Goal: Task Accomplishment & Management: Use online tool/utility

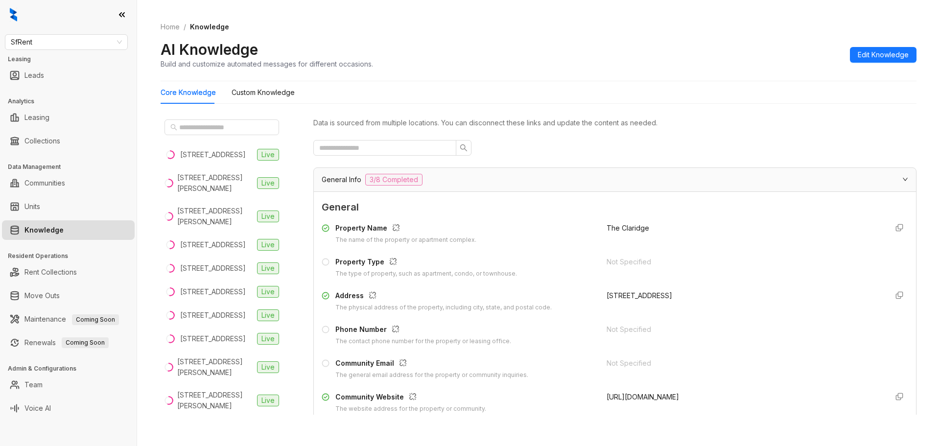
click at [48, 231] on link "Knowledge" at bounding box center [43, 230] width 39 height 20
click at [119, 40] on span "SfRent" at bounding box center [66, 42] width 111 height 15
click at [79, 46] on span "SfRent" at bounding box center [66, 42] width 111 height 15
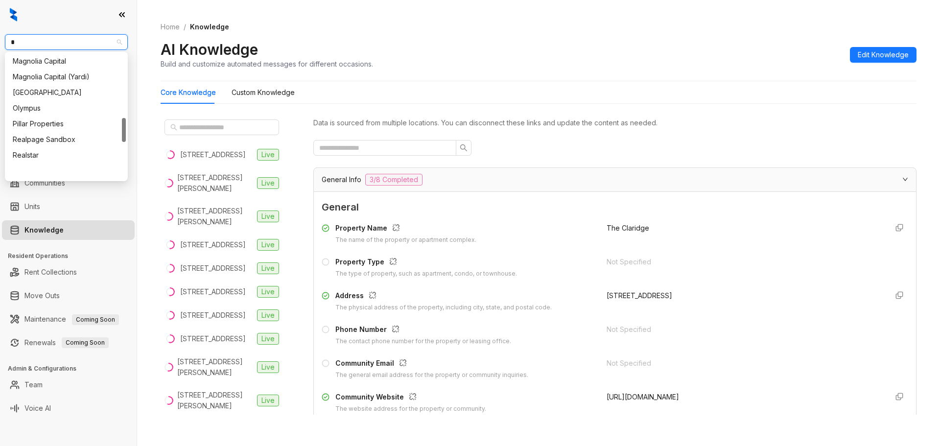
scroll to position [328, 0]
type input "*"
click at [99, 42] on span "SfRent" at bounding box center [66, 42] width 111 height 15
type input "*"
click at [27, 76] on div "LDG Multifamily" at bounding box center [66, 78] width 107 height 11
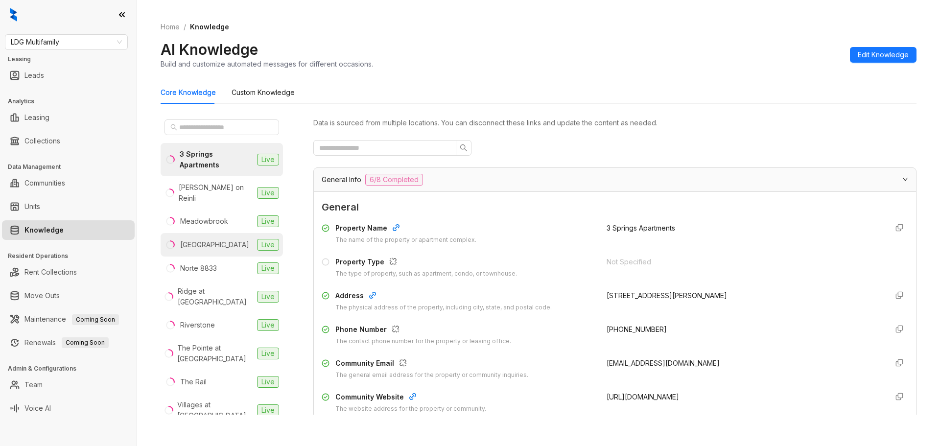
click at [214, 239] on div "[GEOGRAPHIC_DATA]" at bounding box center [214, 244] width 69 height 11
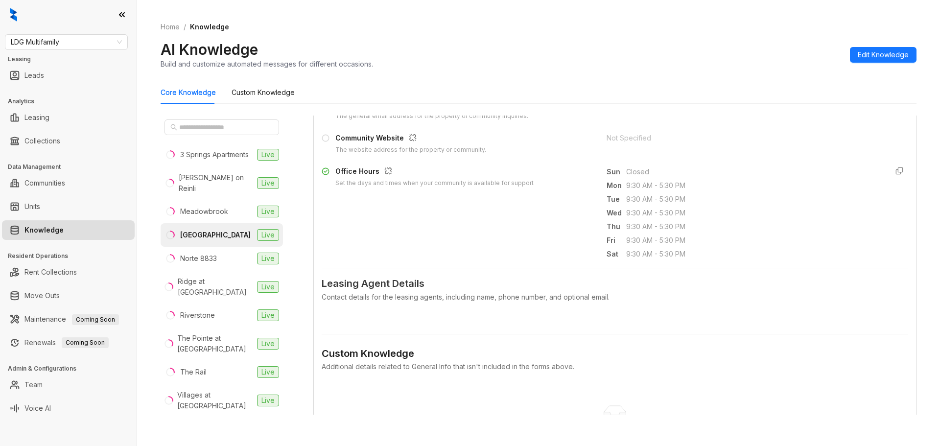
scroll to position [261, 0]
click at [401, 293] on div "Contact details for the leasing agents, including name, phone number, and optio…" at bounding box center [615, 295] width 587 height 11
click at [409, 284] on span "Leasing Agent Details" at bounding box center [615, 281] width 587 height 15
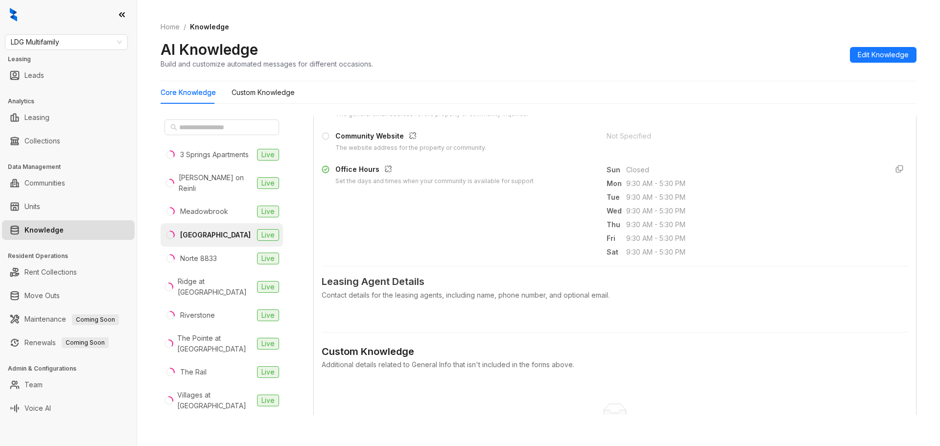
click at [414, 362] on div "Additional details related to General Info that isn't included in the forms abo…" at bounding box center [615, 364] width 587 height 11
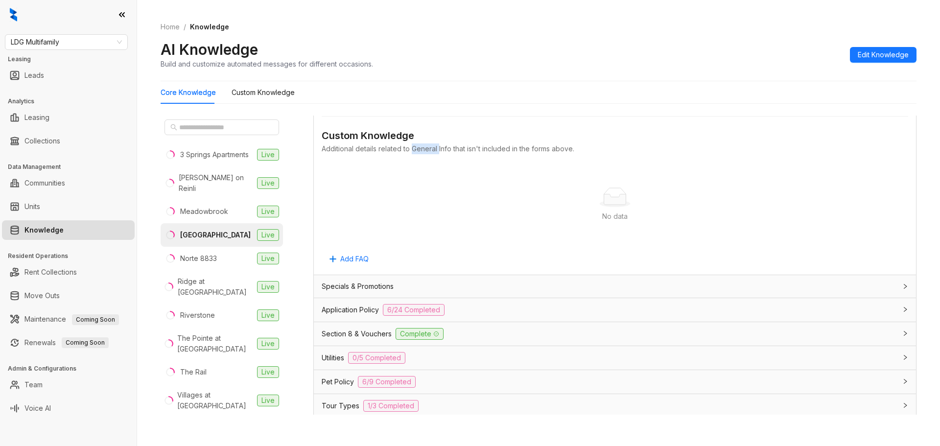
scroll to position [490, 0]
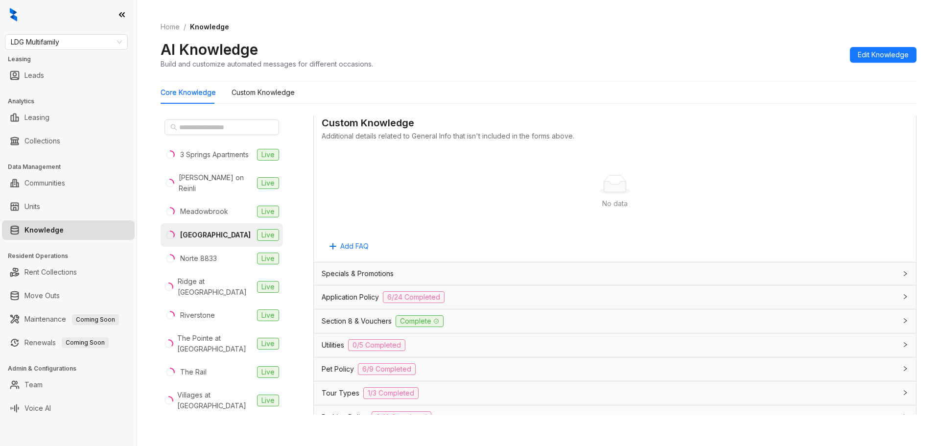
click at [359, 297] on span "Application Policy" at bounding box center [350, 297] width 57 height 11
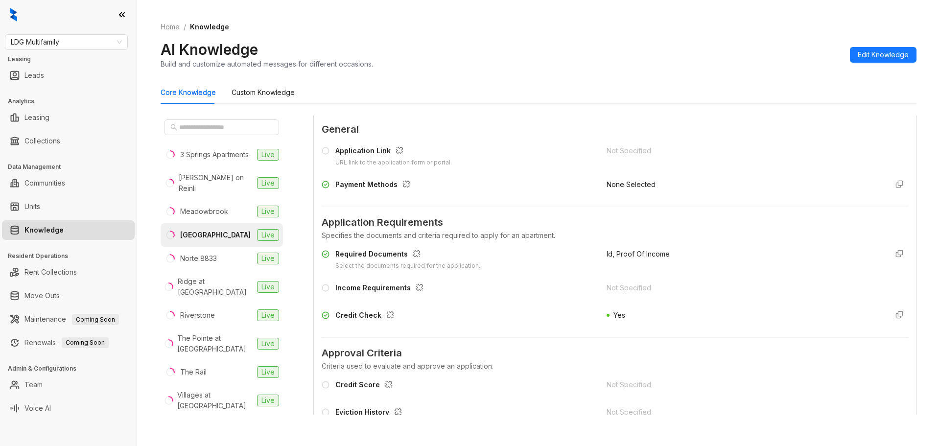
scroll to position [718, 0]
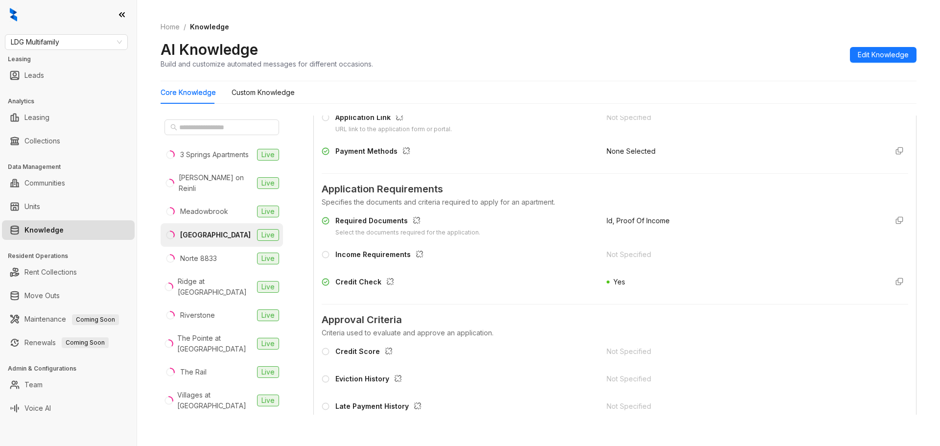
click at [368, 354] on div "Credit Score" at bounding box center [365, 352] width 61 height 13
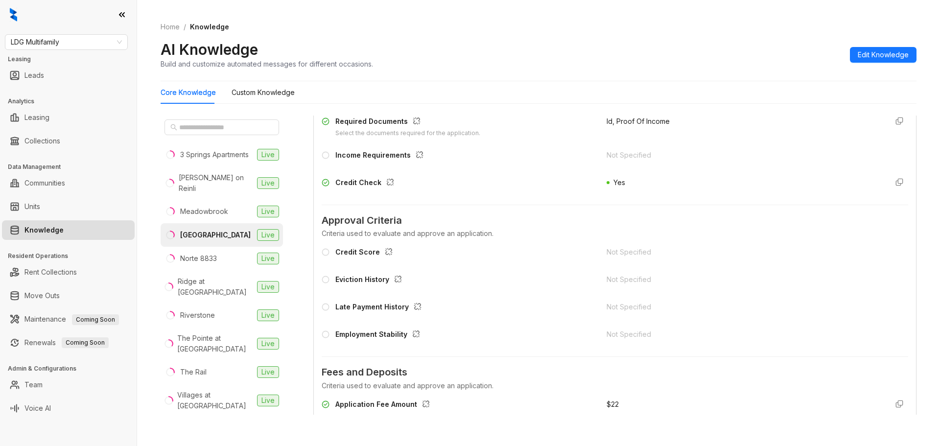
scroll to position [816, 0]
click at [328, 255] on icon at bounding box center [326, 254] width 8 height 8
click at [370, 184] on div "Credit Check" at bounding box center [366, 185] width 63 height 13
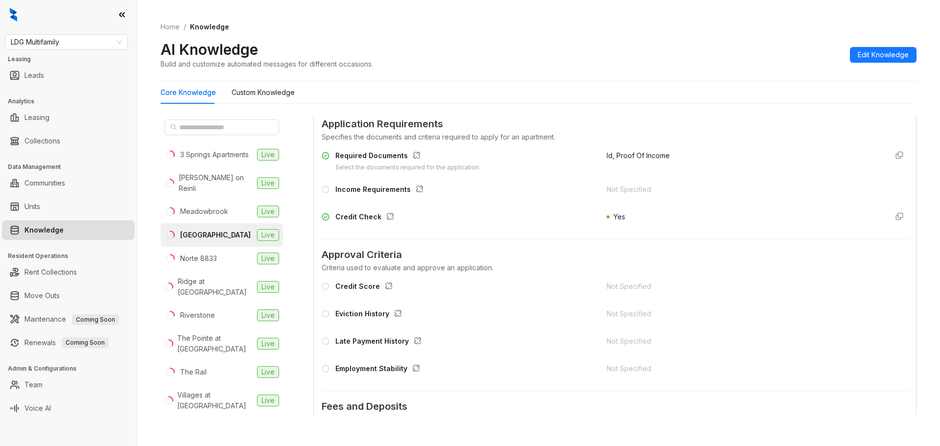
click at [389, 186] on div "Income Requirements" at bounding box center [381, 190] width 92 height 13
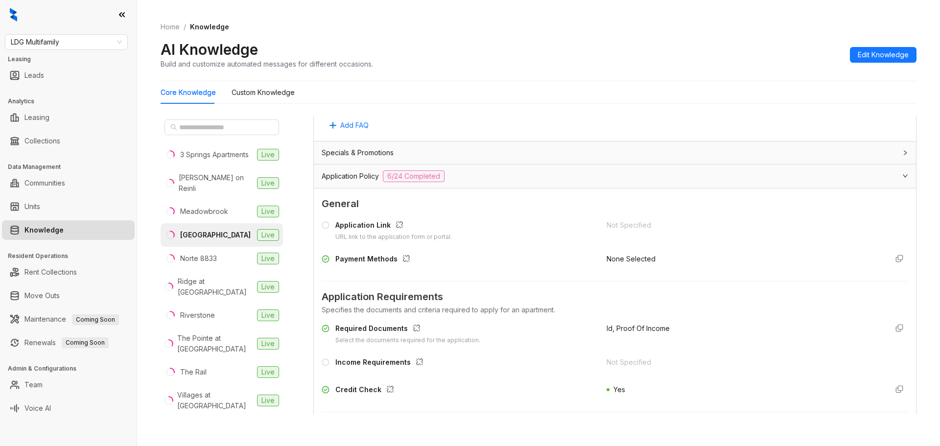
scroll to position [588, 0]
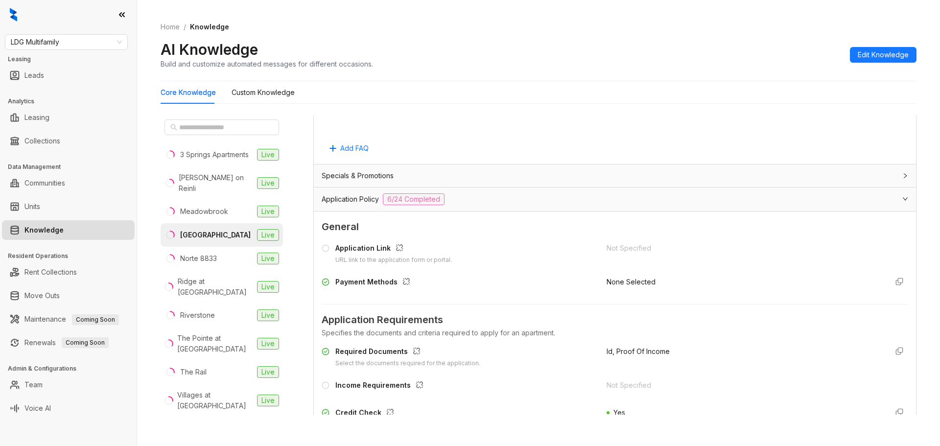
click at [374, 200] on span "Application Policy" at bounding box center [350, 199] width 57 height 11
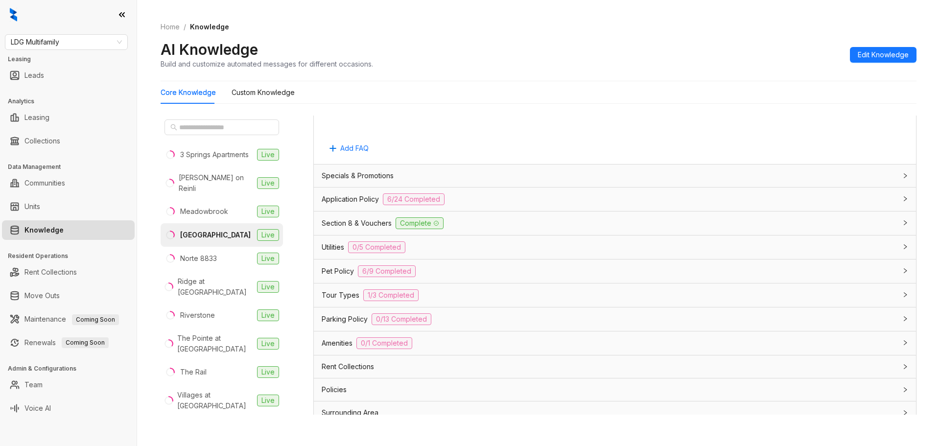
click at [351, 199] on span "Application Policy" at bounding box center [350, 199] width 57 height 11
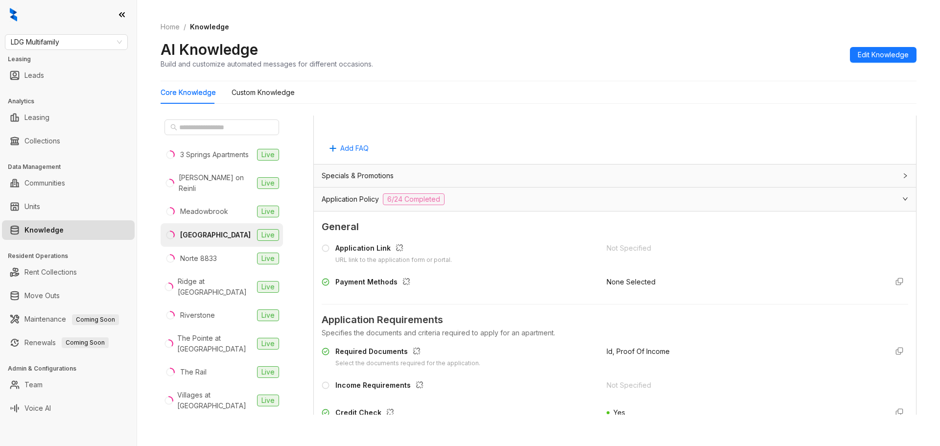
click at [351, 199] on span "Application Policy" at bounding box center [350, 199] width 57 height 11
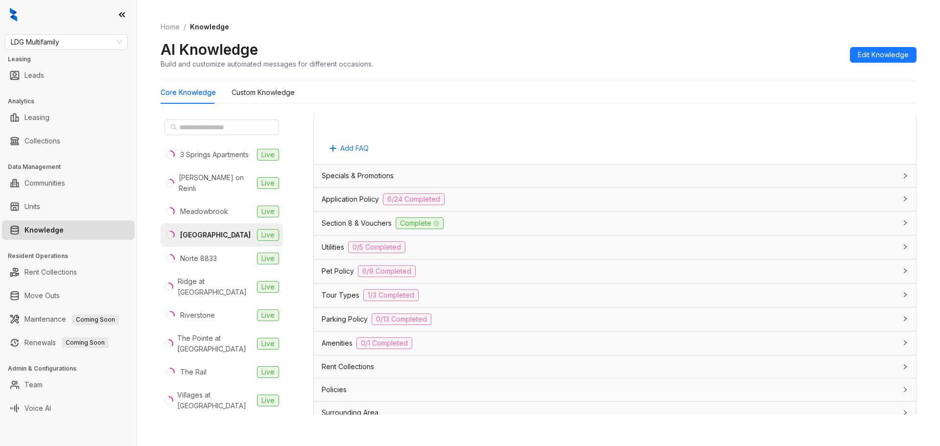
click at [360, 222] on span "Section 8 & Vouchers" at bounding box center [357, 223] width 70 height 11
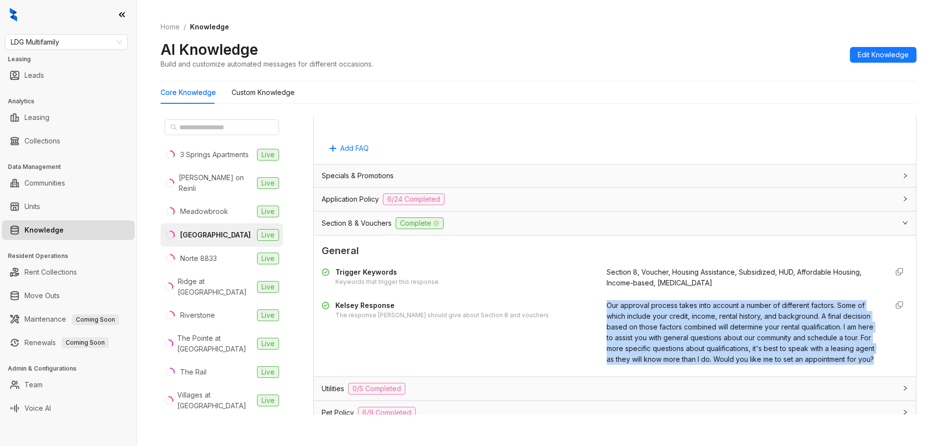
copy span "Our approval process takes into account a number of different factors. Some of …"
drag, startPoint x: 671, startPoint y: 369, endPoint x: 598, endPoint y: 304, distance: 97.8
click at [598, 304] on div "Kelsey Response The response Kelsey should give about Section 8 and vouchers Ou…" at bounding box center [615, 332] width 587 height 65
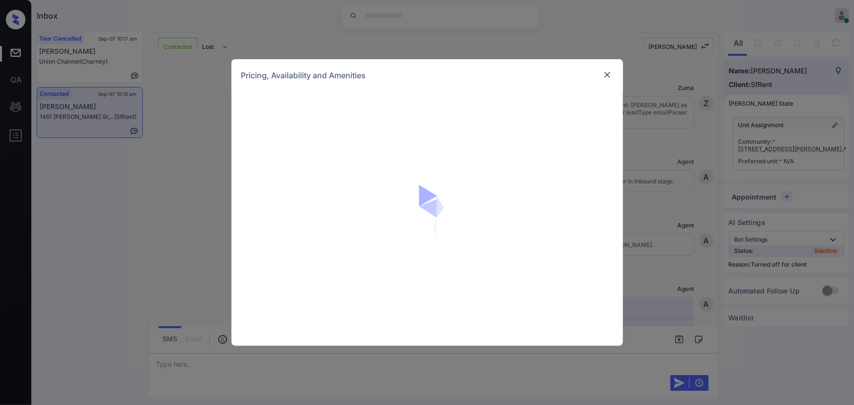
scroll to position [1737, 0]
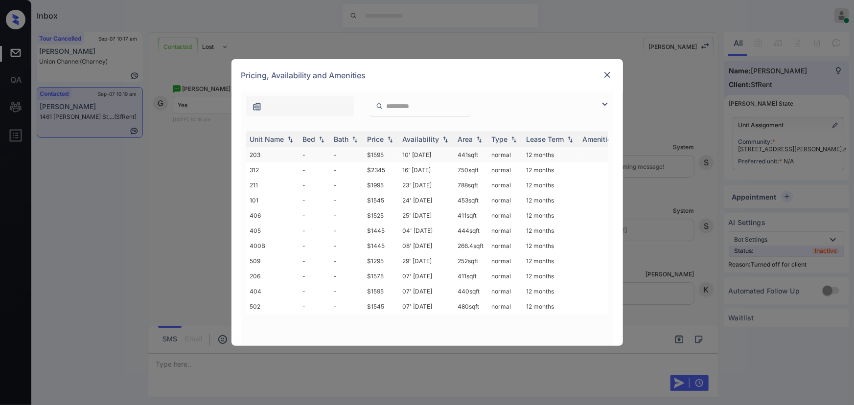
click at [380, 156] on td "$1595" at bounding box center [381, 154] width 35 height 15
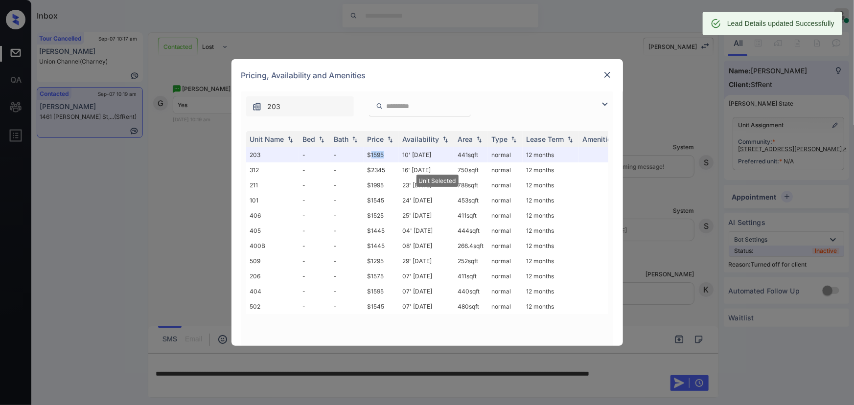
click at [607, 74] on img at bounding box center [608, 75] width 10 height 10
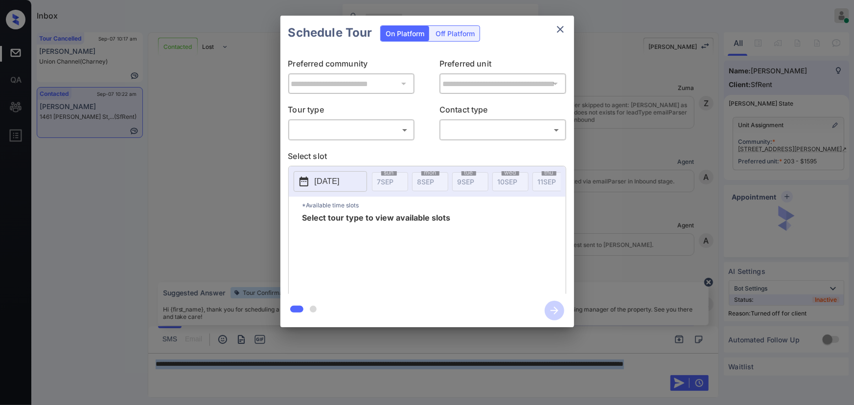
scroll to position [1866, 0]
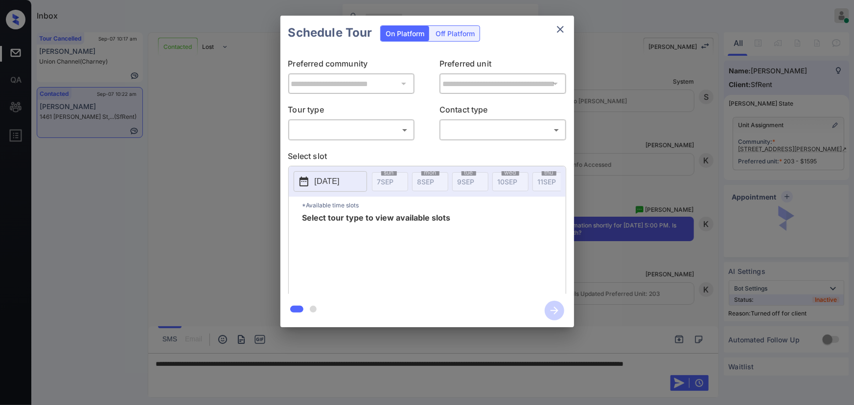
click at [460, 32] on div "Off Platform" at bounding box center [455, 33] width 49 height 15
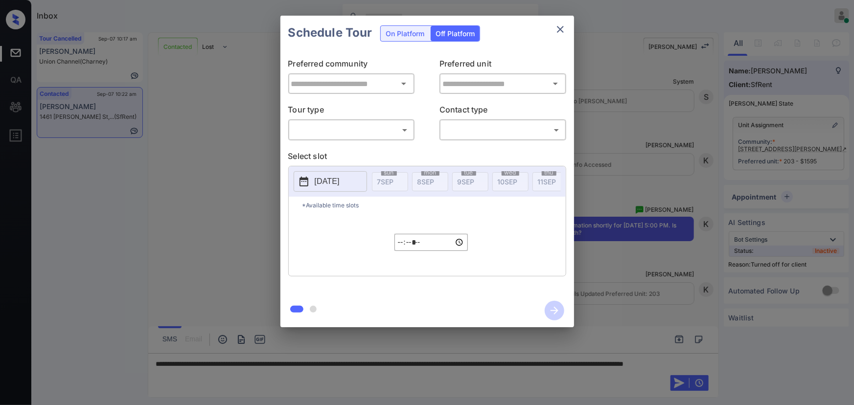
type input "**********"
click at [371, 132] on body "Inbox Kenneth Umali Online Set yourself offline Set yourself on break Profile S…" at bounding box center [427, 202] width 854 height 405
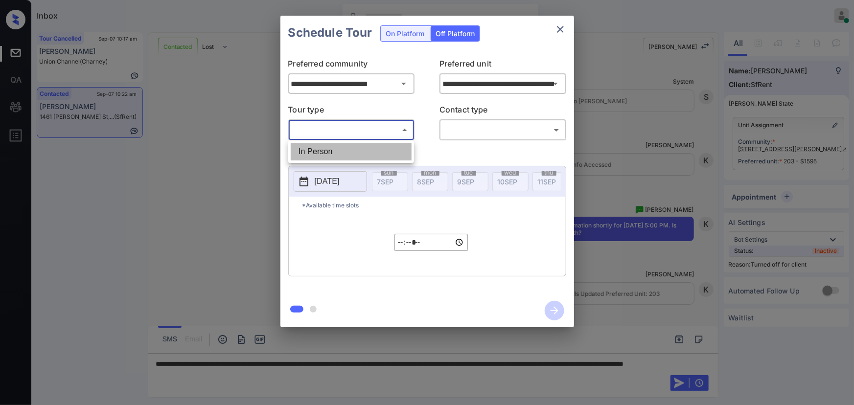
click at [344, 155] on li "In Person" at bounding box center [351, 152] width 121 height 18
type input "********"
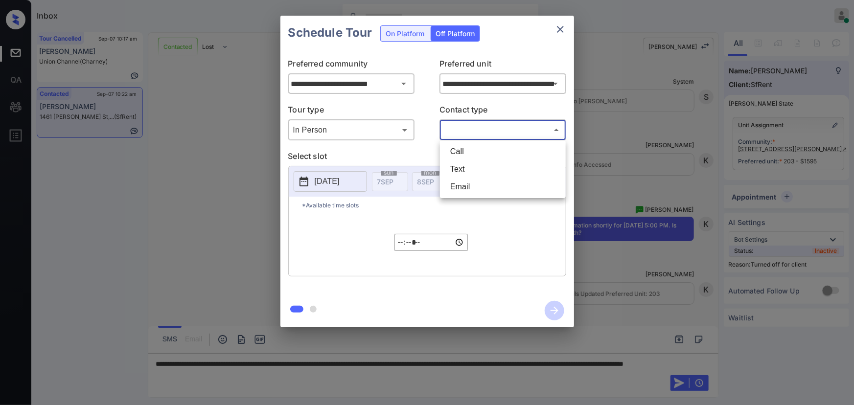
click at [476, 133] on body "Inbox Kenneth Umali Online Set yourself offline Set yourself on break Profile S…" at bounding box center [427, 202] width 854 height 405
click at [462, 170] on li "Text" at bounding box center [503, 170] width 121 height 18
type input "****"
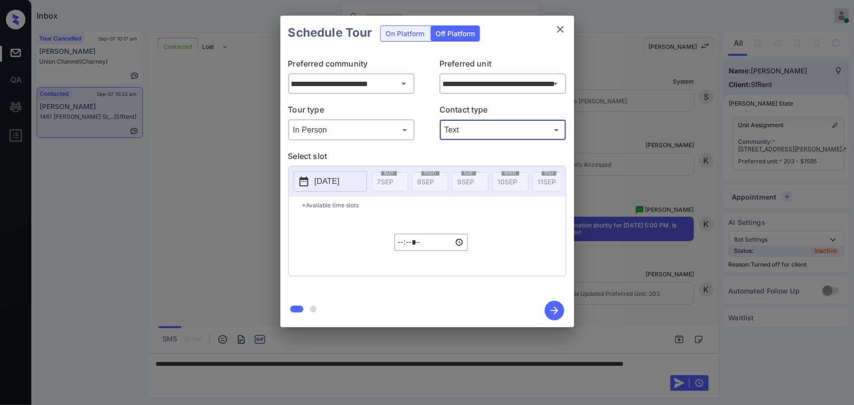
click at [336, 181] on p "2025-09-07" at bounding box center [327, 182] width 25 height 12
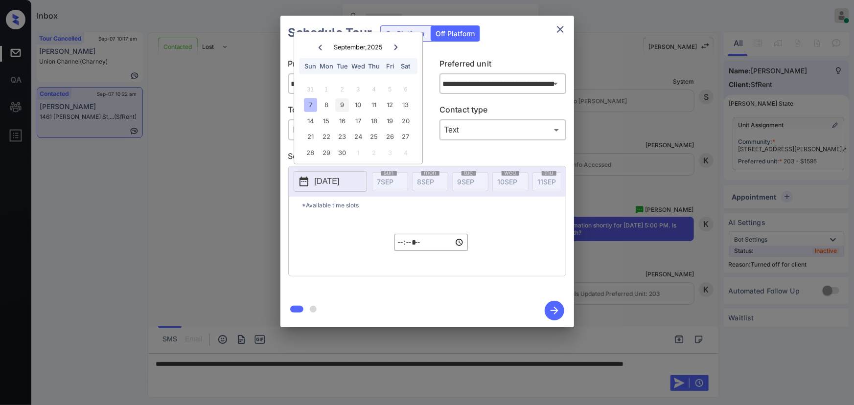
click at [343, 105] on div "9" at bounding box center [342, 104] width 13 height 13
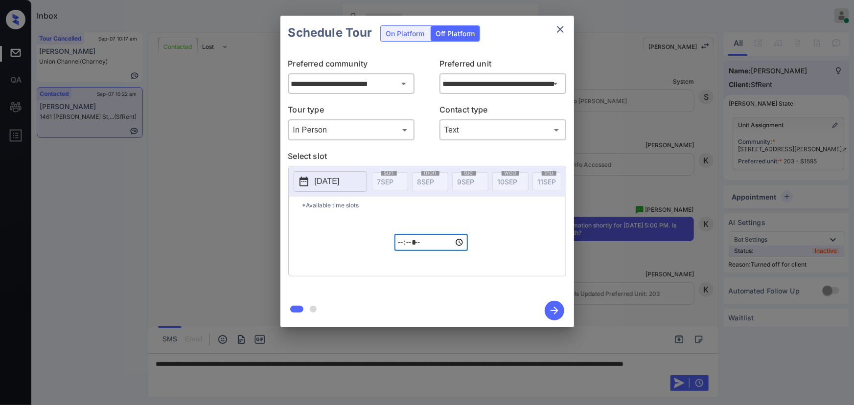
click at [402, 244] on input "*****" at bounding box center [431, 242] width 73 height 17
type input "*****"
click at [552, 310] on icon "button" at bounding box center [555, 311] width 20 height 20
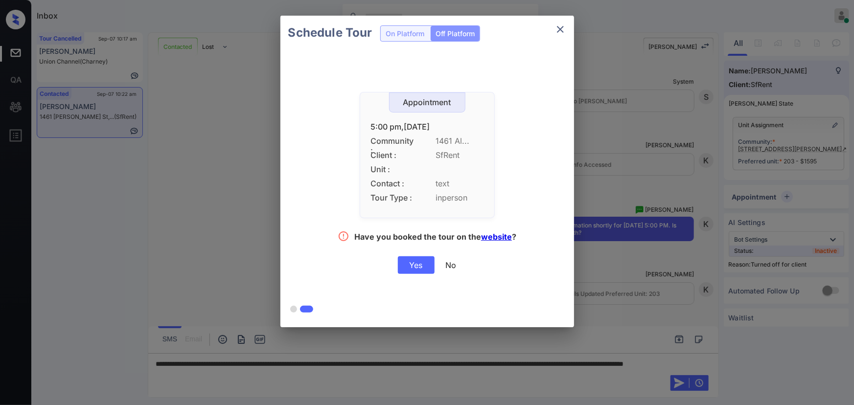
click at [415, 269] on div "Yes" at bounding box center [416, 266] width 37 height 18
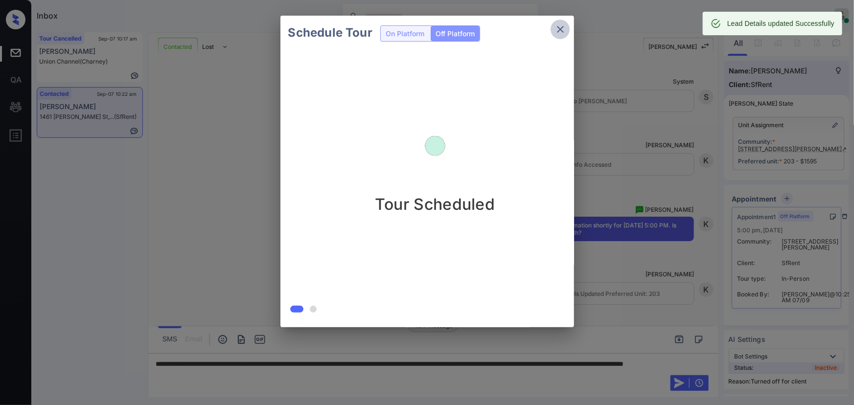
click at [565, 24] on icon "close" at bounding box center [561, 30] width 12 height 12
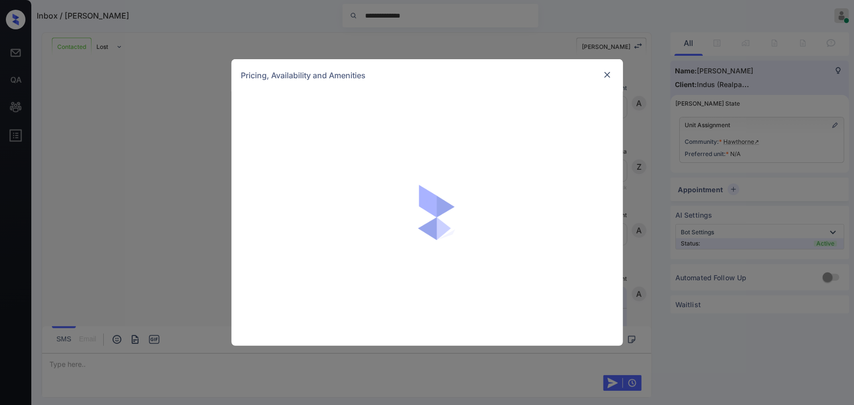
scroll to position [936, 0]
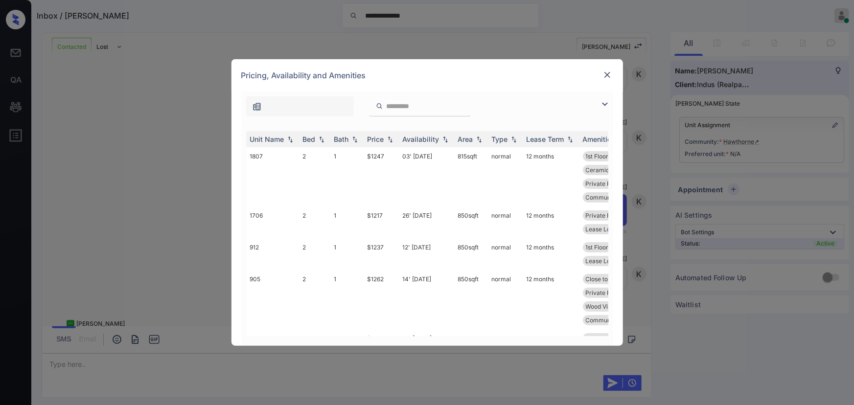
click at [608, 102] on img at bounding box center [605, 104] width 12 height 12
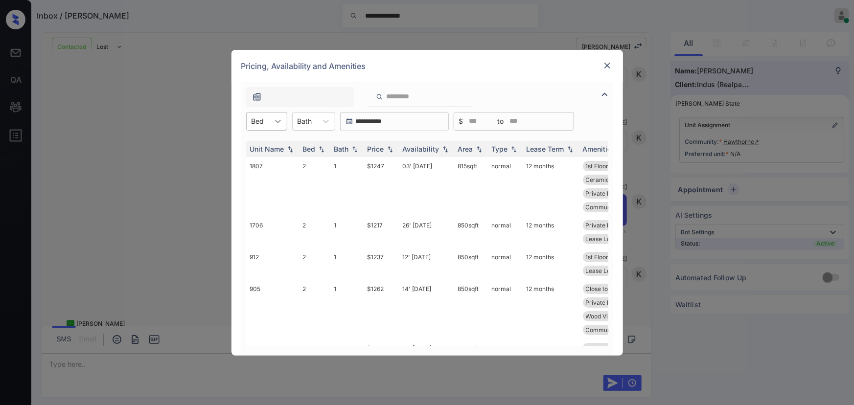
click at [280, 118] on icon at bounding box center [278, 122] width 10 height 10
click at [610, 64] on img at bounding box center [608, 66] width 10 height 10
